Goal: Information Seeking & Learning: Understand process/instructions

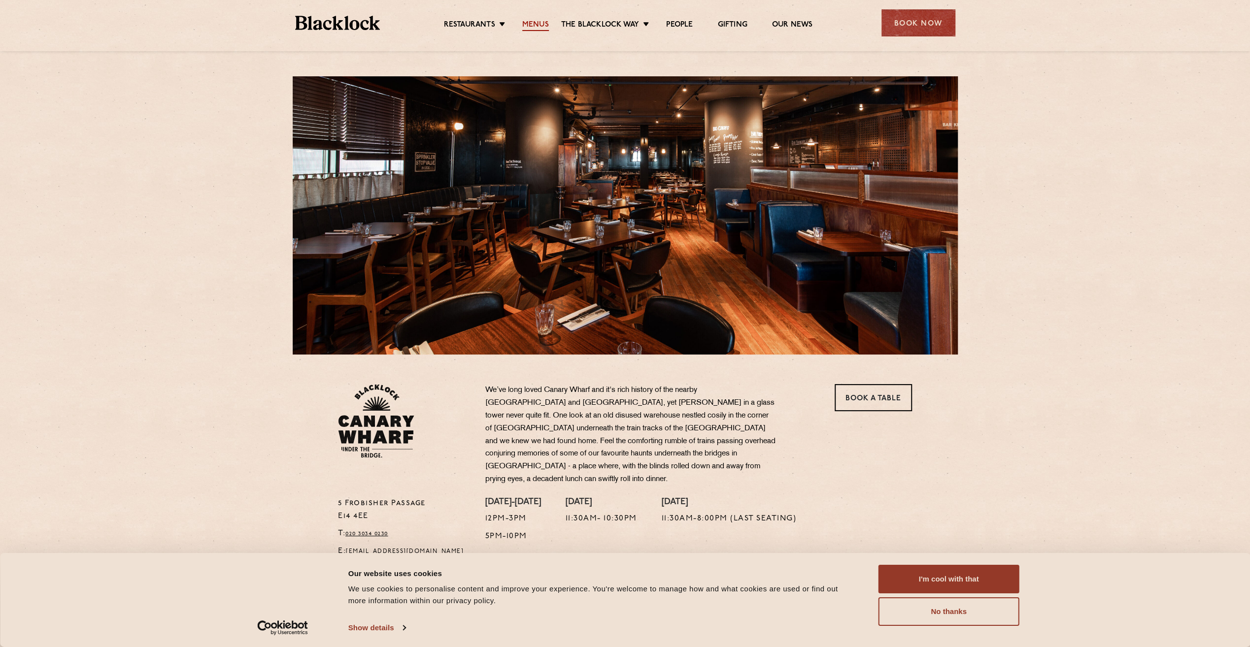
click at [535, 27] on link "Menus" at bounding box center [535, 25] width 27 height 11
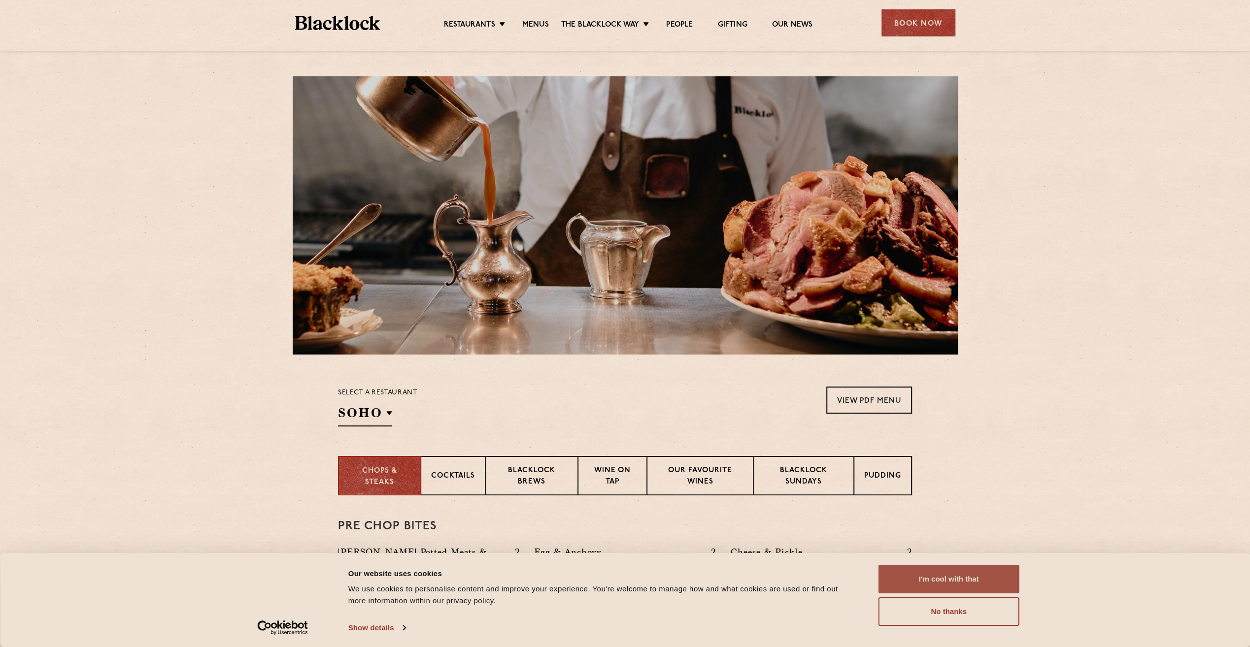
click at [922, 587] on button "I'm cool with that" at bounding box center [948, 579] width 141 height 29
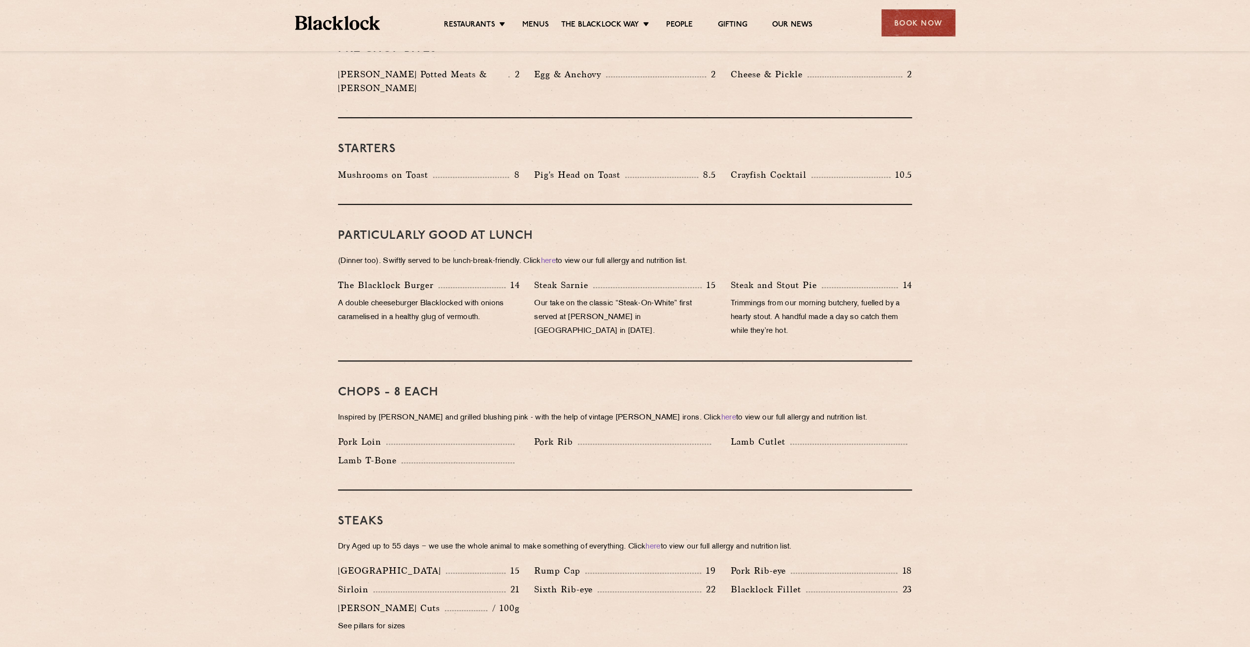
scroll to position [493, 0]
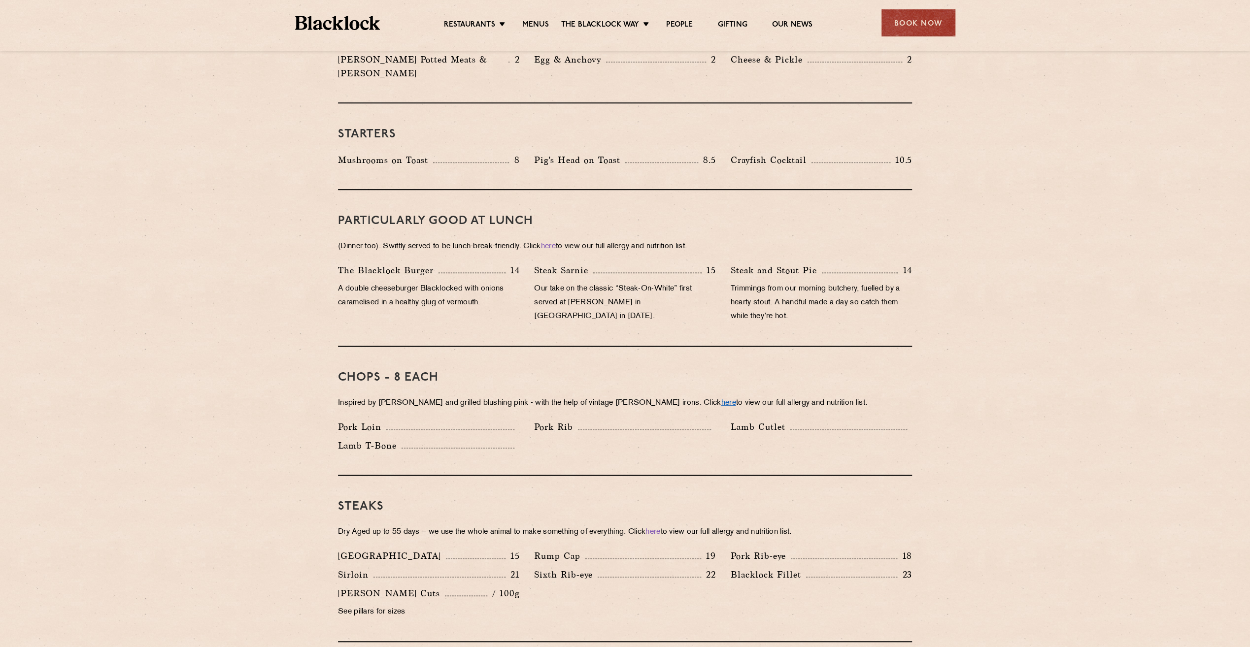
click at [721, 400] on link "here" at bounding box center [728, 403] width 15 height 7
